Goal: Navigation & Orientation: Find specific page/section

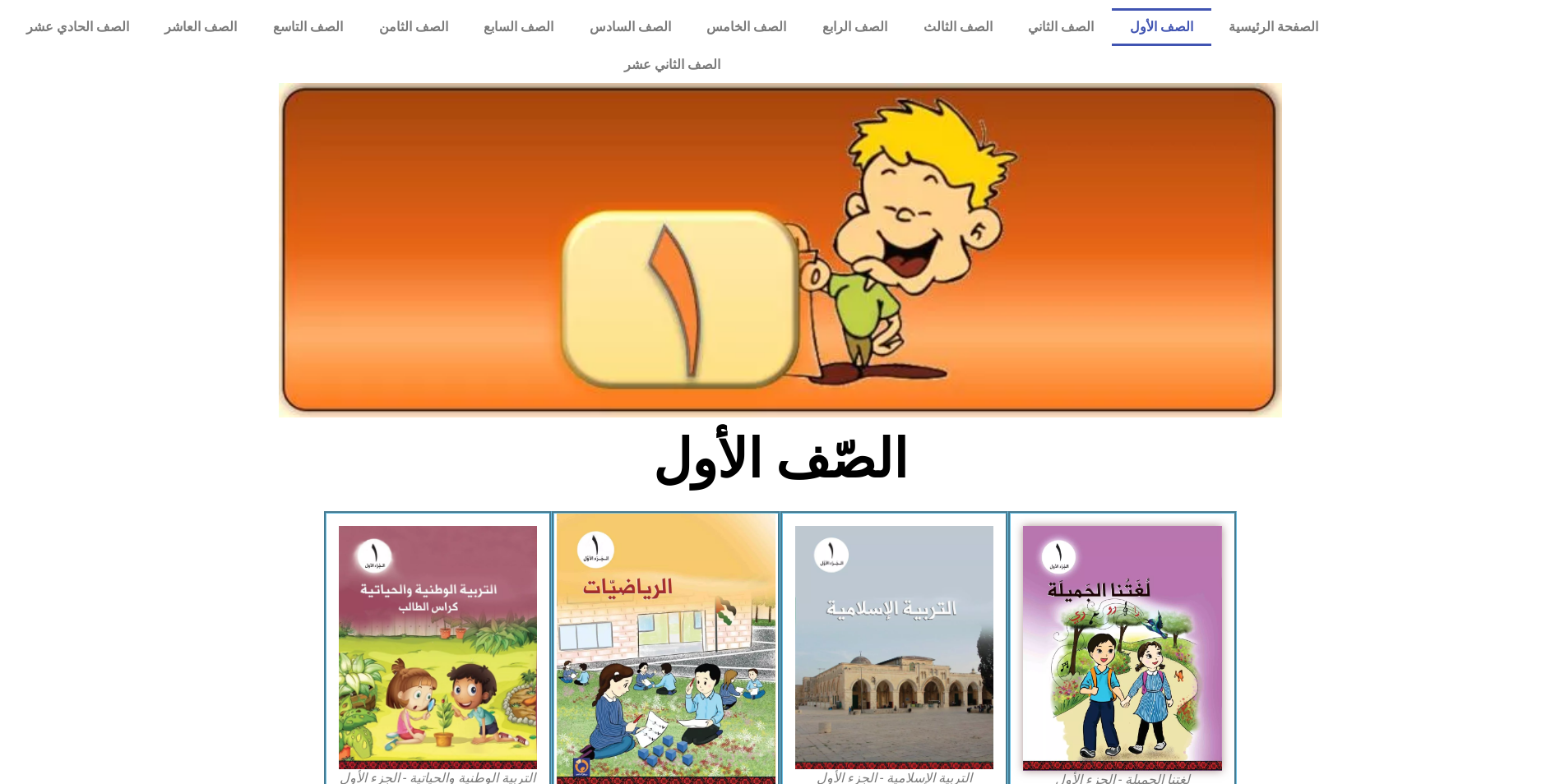
click at [650, 575] on img at bounding box center [666, 651] width 219 height 273
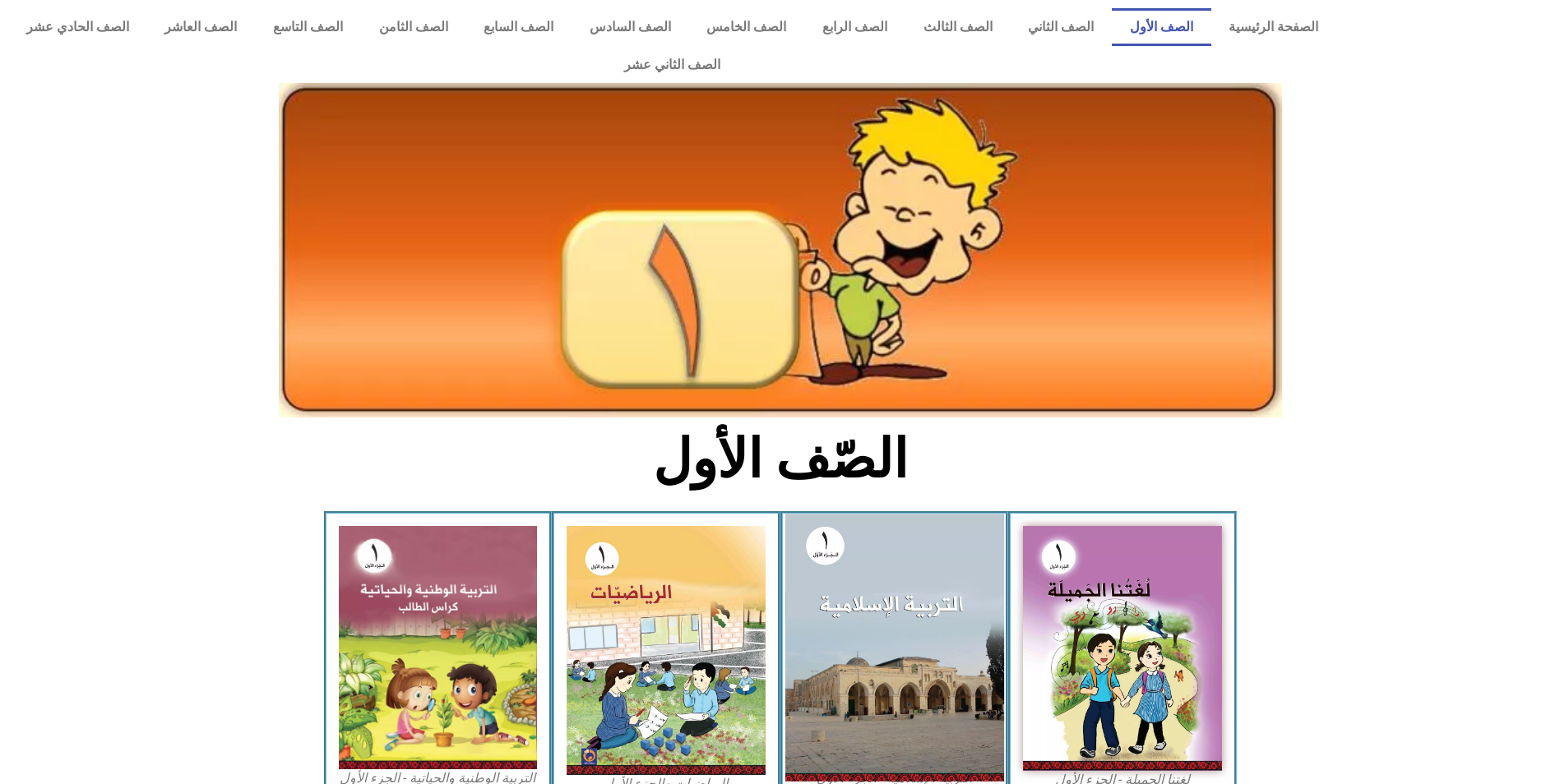
click at [875, 535] on img at bounding box center [894, 647] width 219 height 267
click at [865, 556] on img at bounding box center [894, 647] width 219 height 267
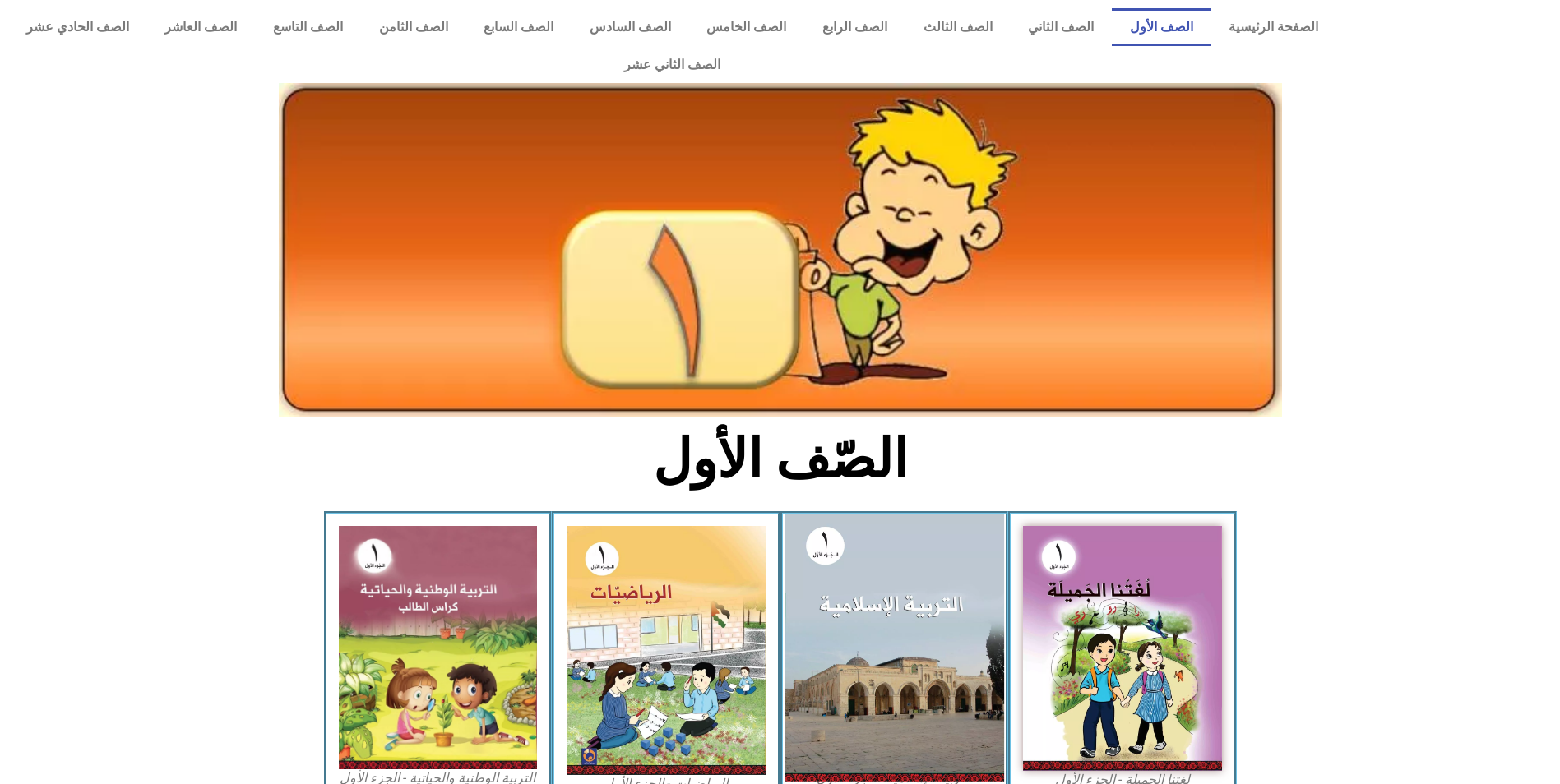
click at [865, 556] on img at bounding box center [894, 647] width 219 height 267
click at [904, 595] on img at bounding box center [894, 647] width 219 height 267
click at [904, 595] on img at bounding box center [894, 647] width 219 height 267
